Goal: Task Accomplishment & Management: Manage account settings

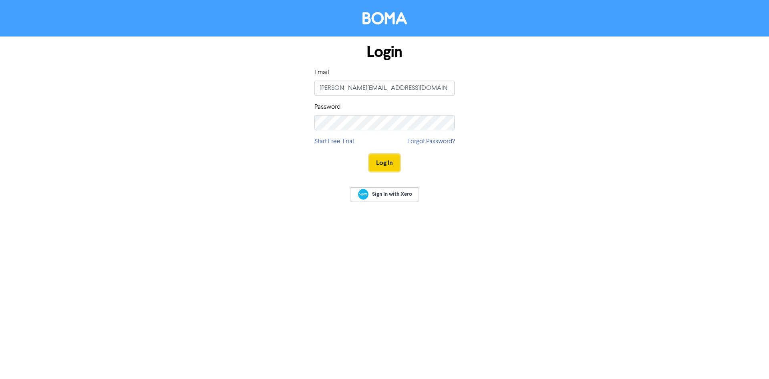
click at [394, 162] on button "Log In" at bounding box center [384, 162] width 30 height 17
drag, startPoint x: 383, startPoint y: 186, endPoint x: 386, endPoint y: 190, distance: 4.9
click at [386, 190] on div "Sign In with Xero" at bounding box center [384, 195] width 769 height 32
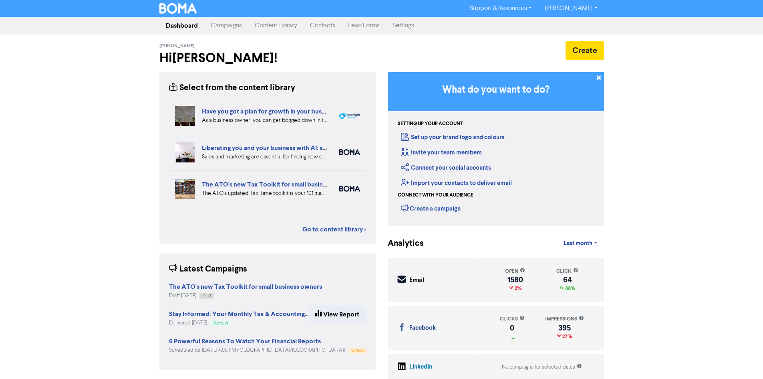
click at [409, 25] on link "Settings" at bounding box center [403, 26] width 34 height 16
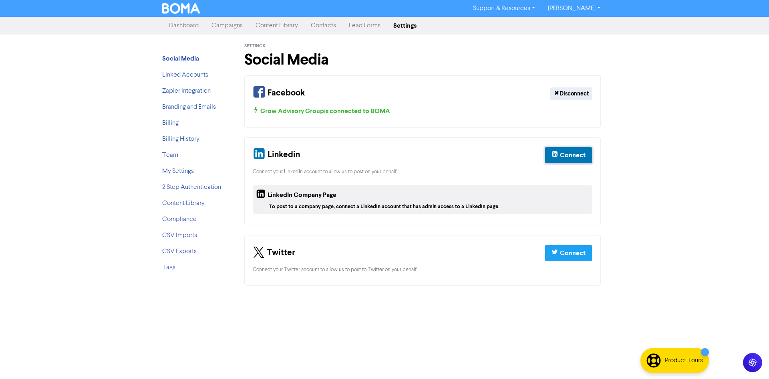
click at [584, 155] on div "Connect" at bounding box center [573, 155] width 26 height 10
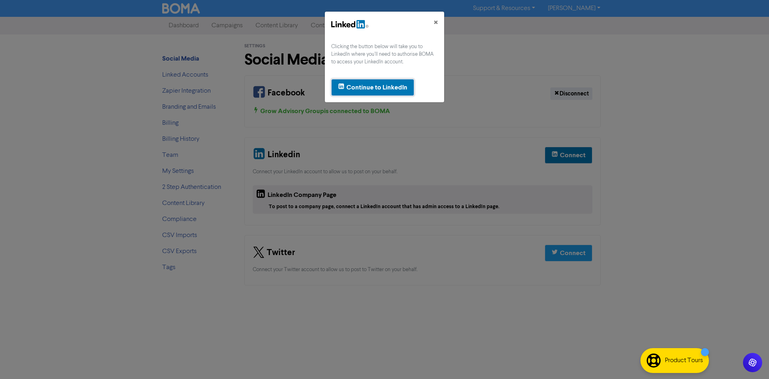
click at [383, 85] on div "Continue to LinkedIn" at bounding box center [377, 88] width 61 height 10
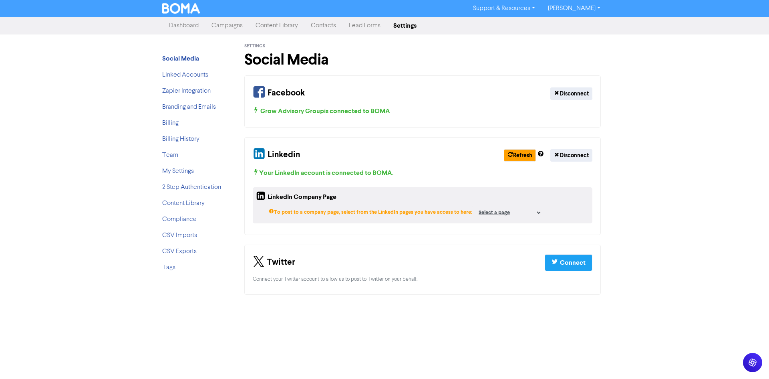
click at [596, 6] on link "[PERSON_NAME]" at bounding box center [574, 8] width 65 height 13
click at [676, 121] on div "Support & Resources Video Tutorials FAQ & Guides Marketing Education [PERSON_NA…" at bounding box center [384, 189] width 769 height 379
